Goal: Task Accomplishment & Management: Complete application form

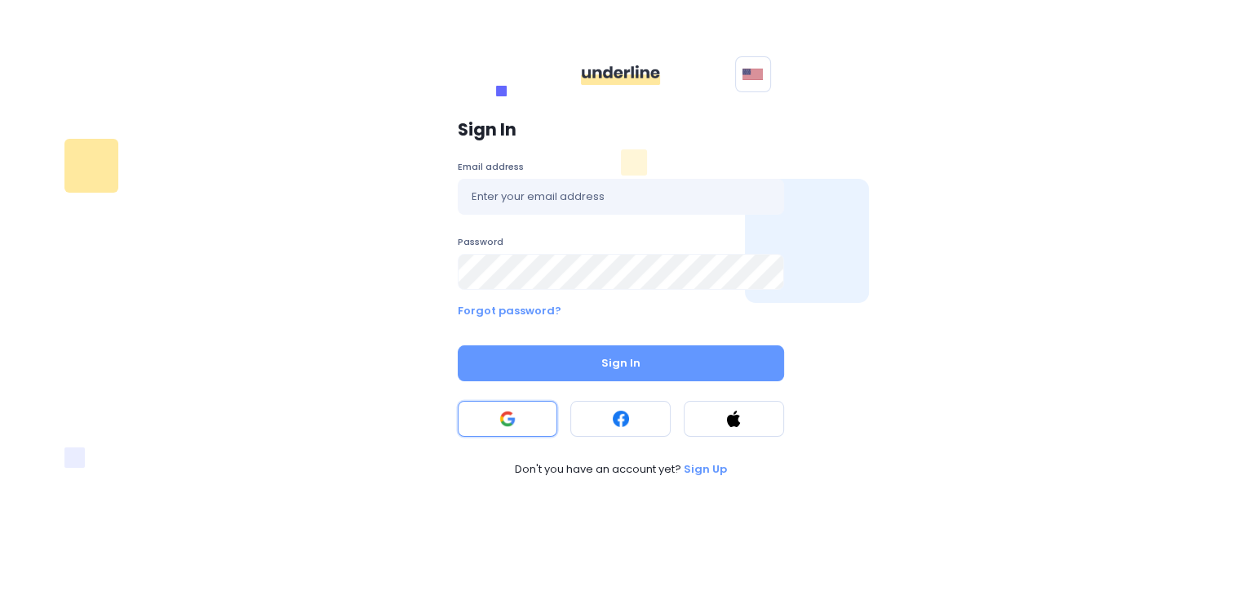
click at [520, 432] on button at bounding box center [508, 419] width 100 height 36
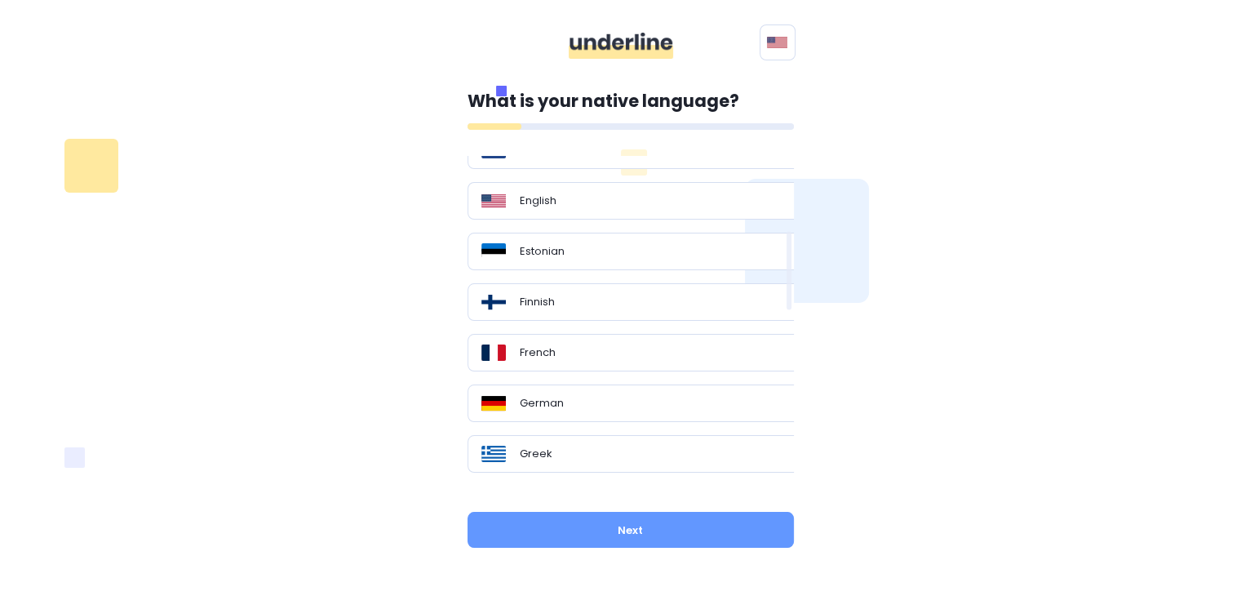
scroll to position [319, 0]
click at [609, 202] on div "English" at bounding box center [636, 198] width 311 height 16
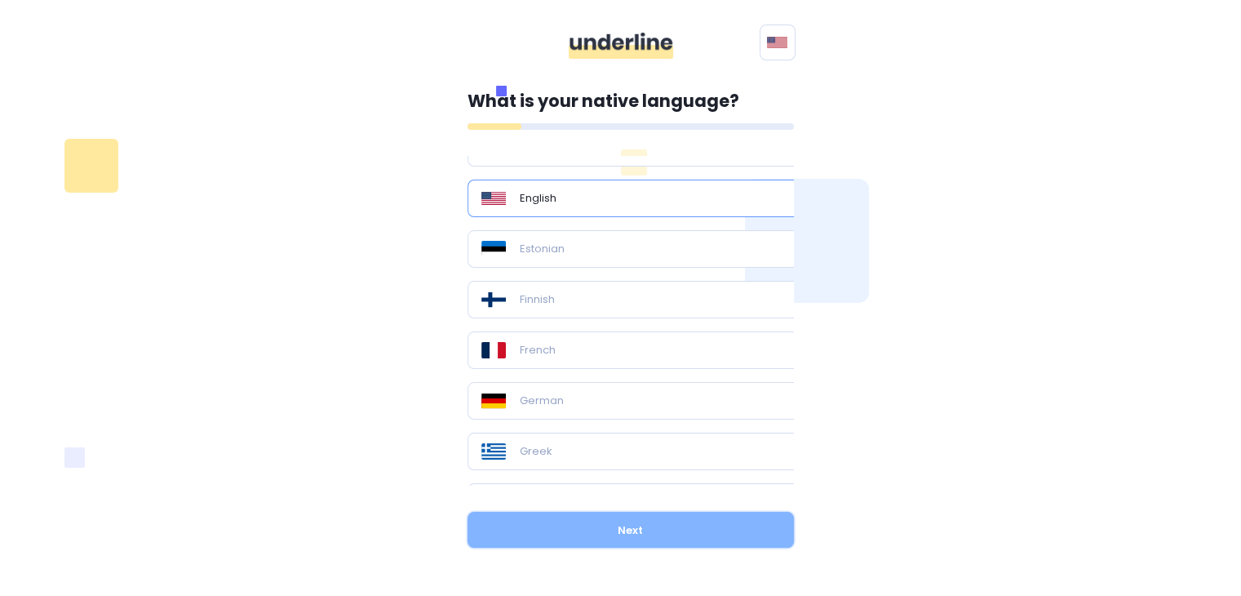
click at [651, 531] on button "Next" at bounding box center [630, 529] width 326 height 36
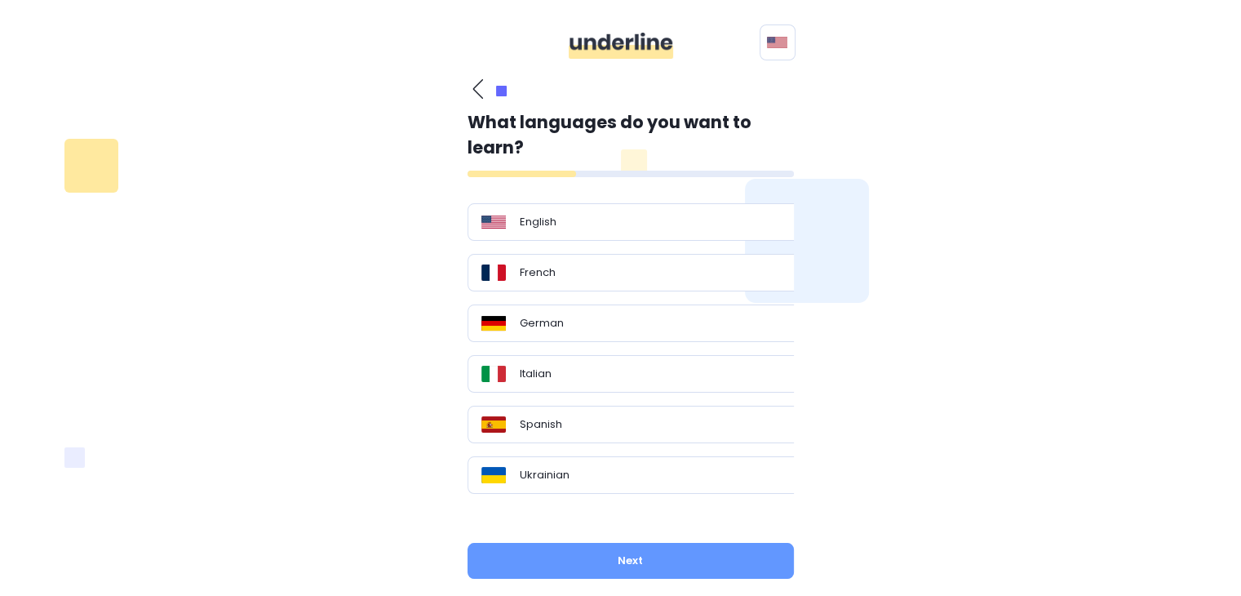
scroll to position [35, 0]
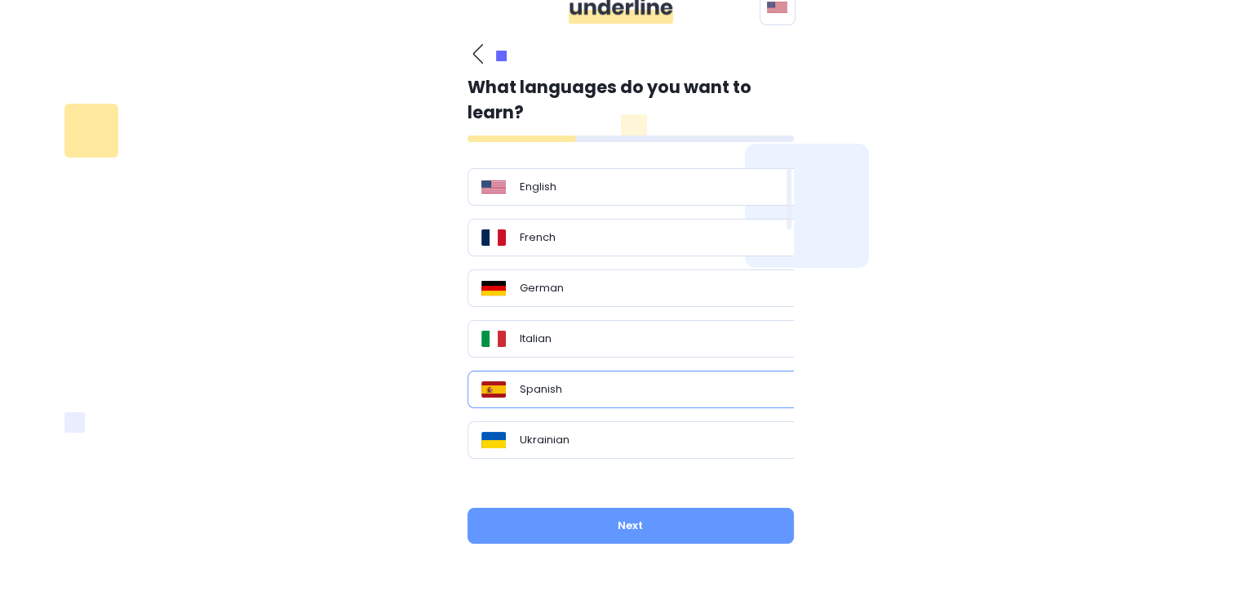
drag, startPoint x: 596, startPoint y: 396, endPoint x: 617, endPoint y: 389, distance: 22.2
click at [617, 389] on div "Spanish" at bounding box center [636, 389] width 339 height 38
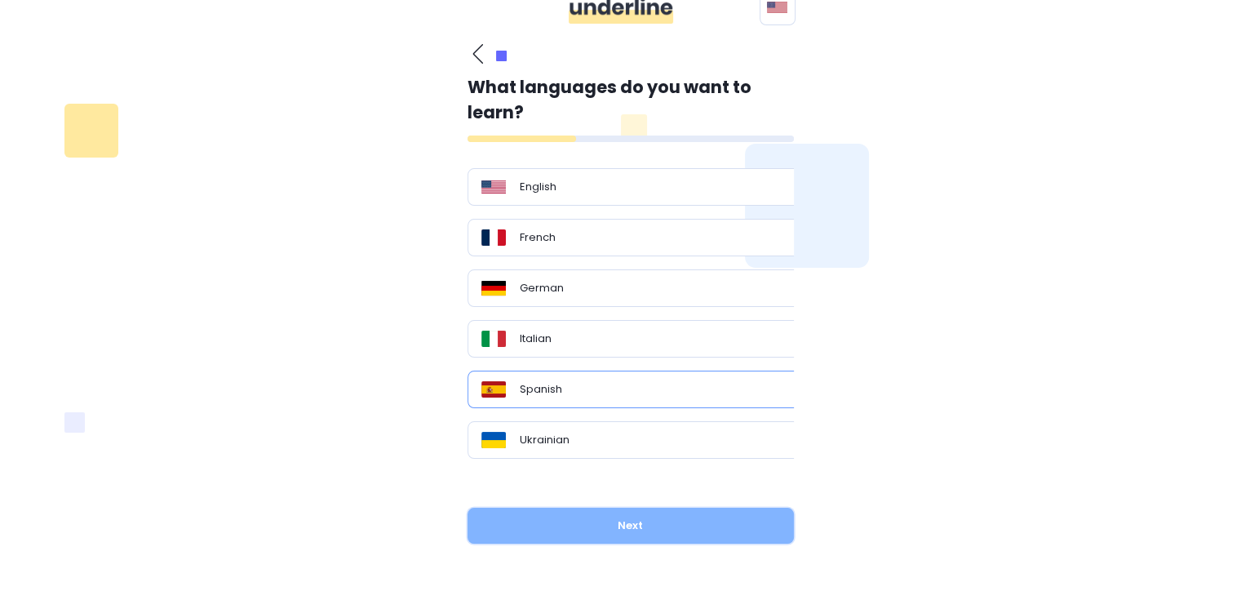
click at [621, 528] on button "Next" at bounding box center [630, 525] width 326 height 36
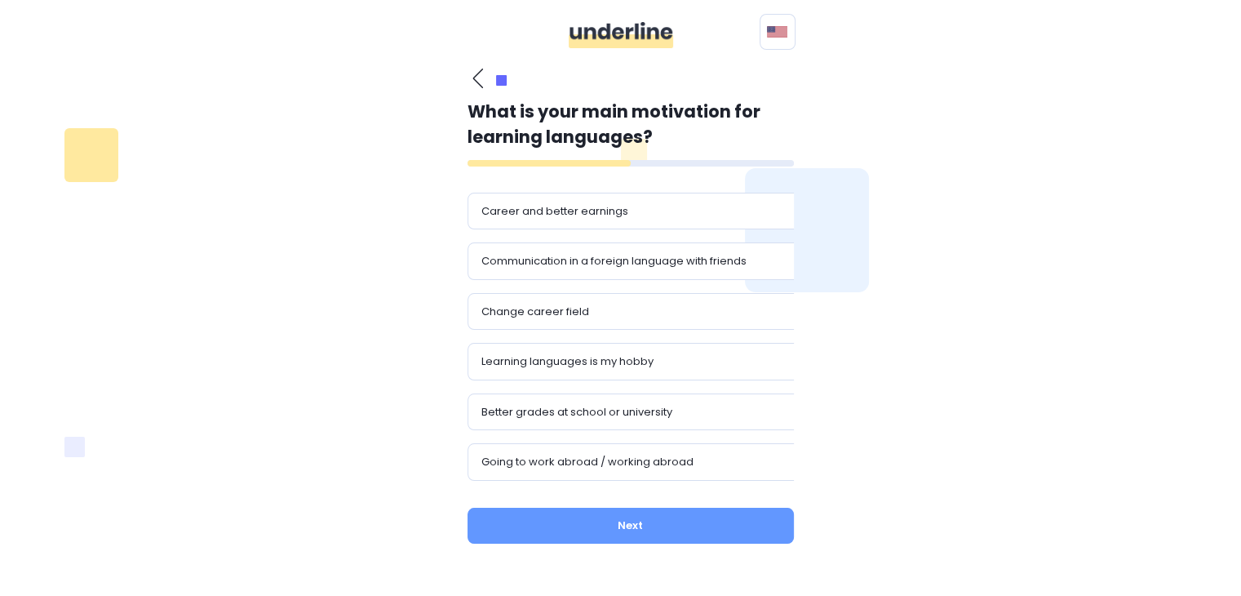
scroll to position [10, 0]
click at [641, 234] on div "Career and better earnings Communication in a foreign language with friends Cha…" at bounding box center [642, 337] width 351 height 289
click at [629, 220] on div "Career and better earnings" at bounding box center [636, 212] width 339 height 38
click at [639, 506] on div "What is your main motivation for learning languages? Career and better earnings…" at bounding box center [630, 313] width 326 height 489
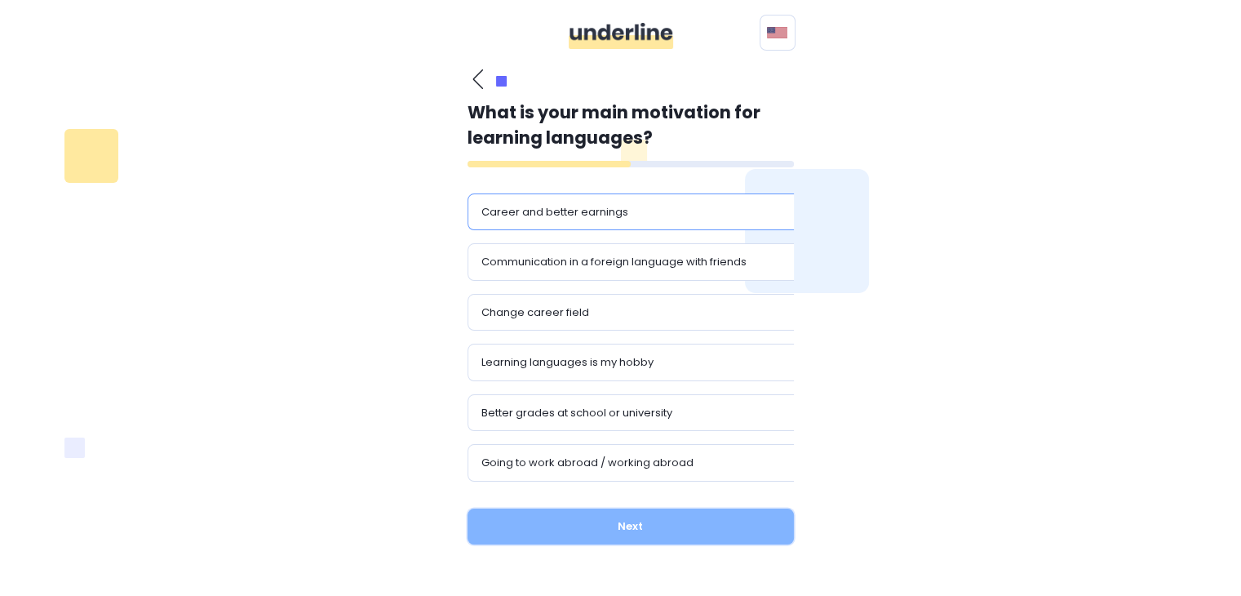
click at [635, 517] on button "Next" at bounding box center [630, 526] width 326 height 36
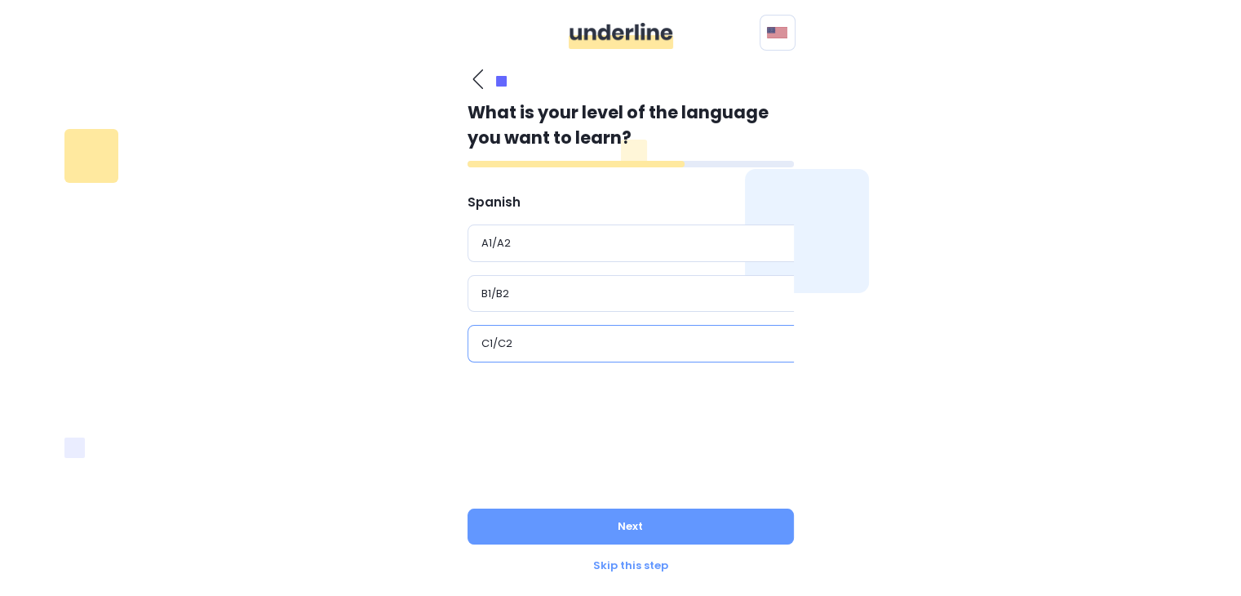
click at [600, 340] on div "C1/C2" at bounding box center [636, 343] width 311 height 16
click at [622, 495] on div "What is your level of the language you want to learn? Spanish A1/A2 B1/B2 C1/C2…" at bounding box center [630, 321] width 326 height 505
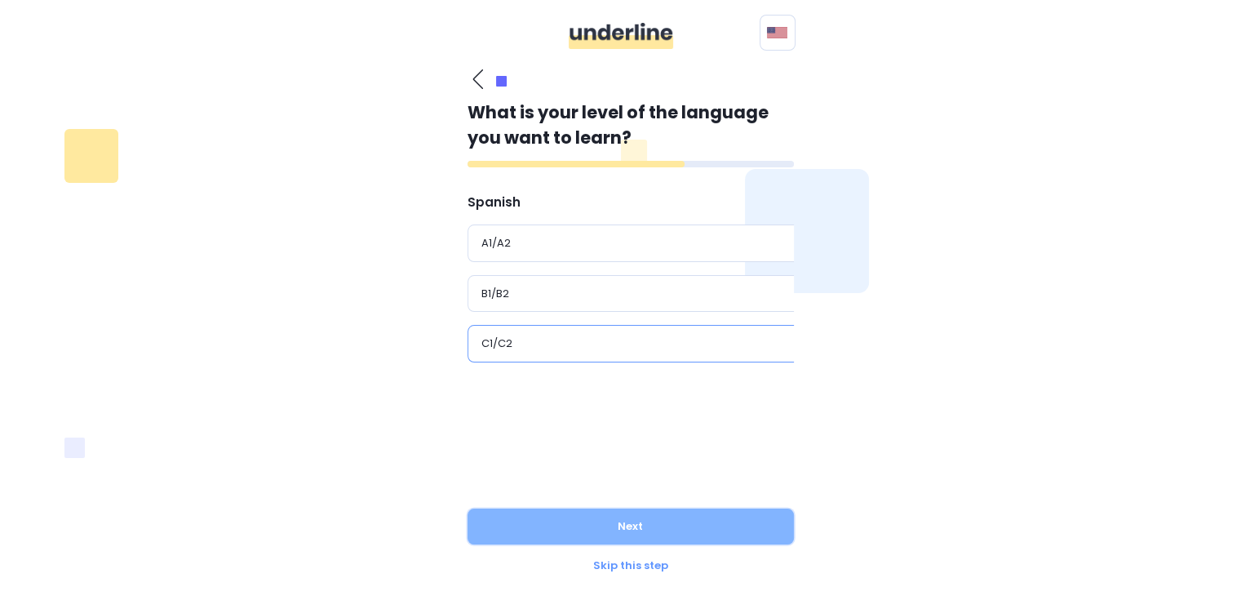
click at [622, 525] on button "Next" at bounding box center [630, 526] width 326 height 36
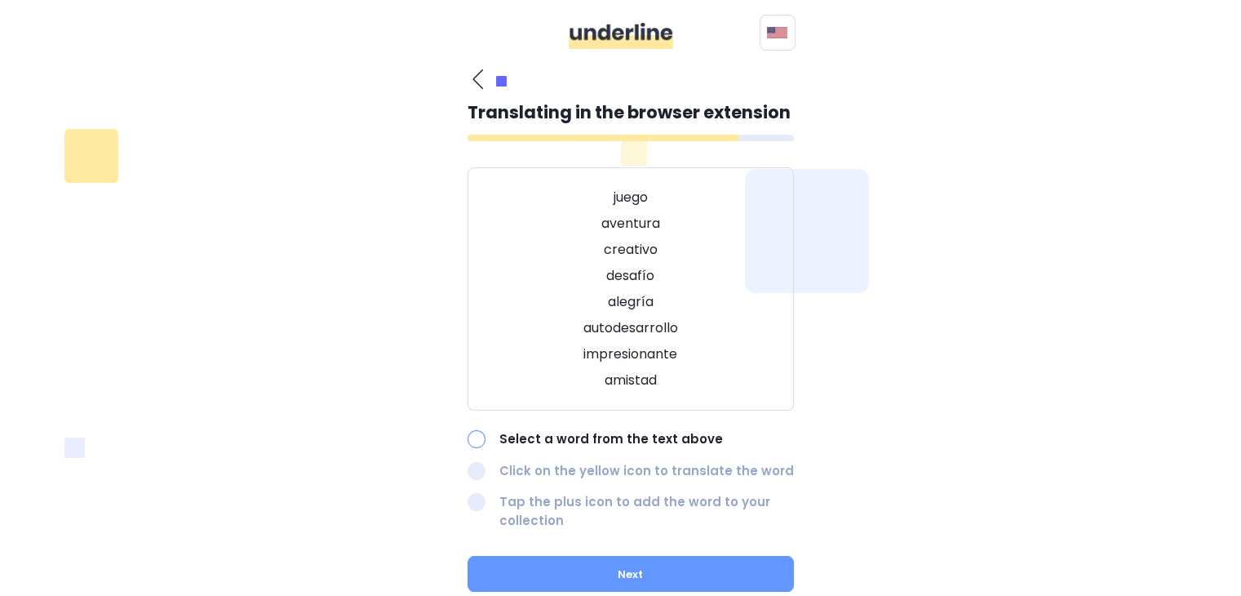
scroll to position [73, 0]
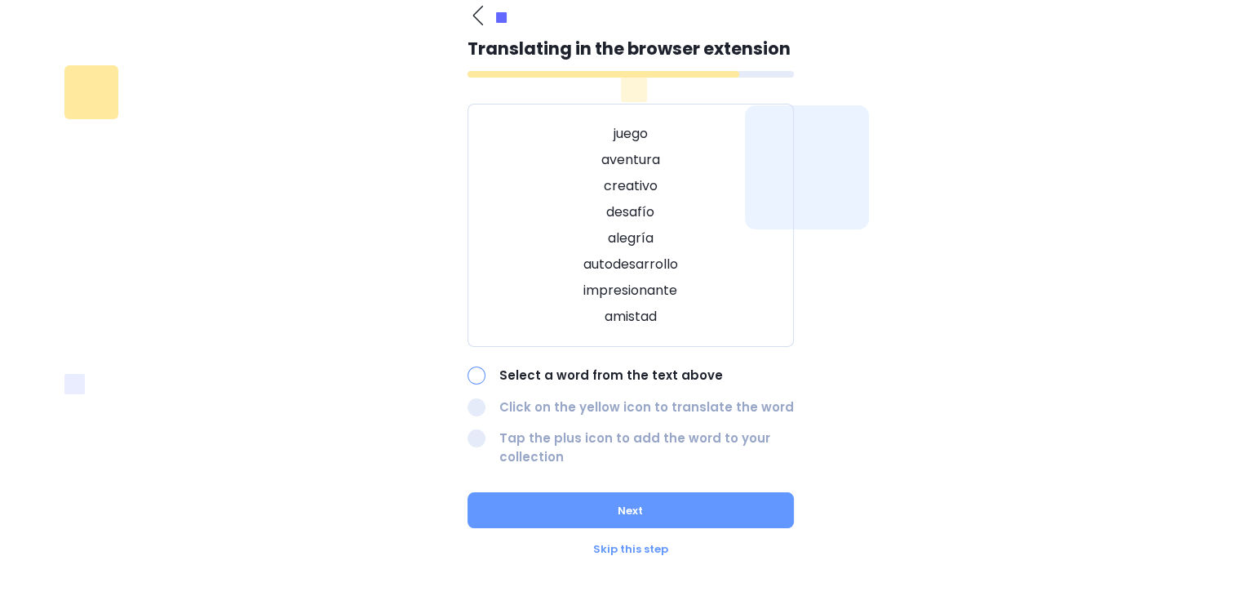
click at [621, 547] on div "Skip this step" at bounding box center [630, 549] width 326 height 16
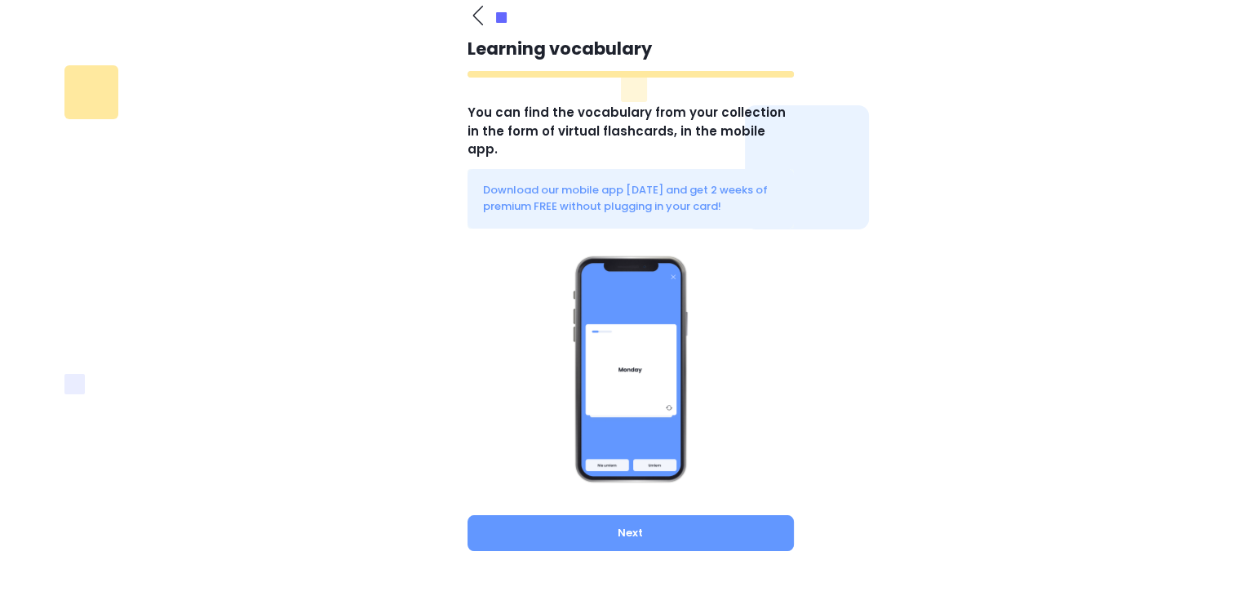
scroll to position [62, 0]
